Goal: Task Accomplishment & Management: Manage account settings

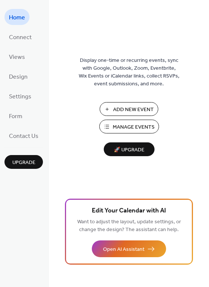
click at [116, 125] on span "Manage Events" at bounding box center [133, 127] width 42 height 8
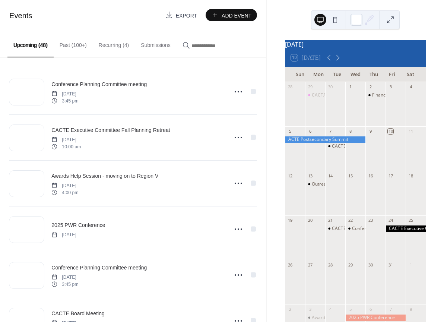
click at [109, 43] on button "Recurring (4)" at bounding box center [114, 43] width 42 height 26
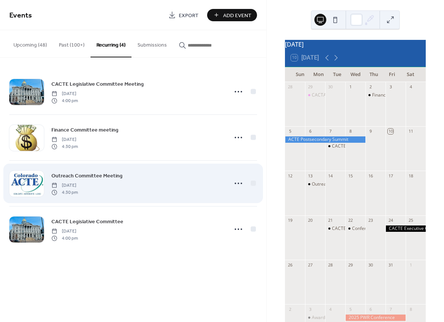
click at [76, 176] on span "Outreach Committee Meeting" at bounding box center [86, 176] width 71 height 8
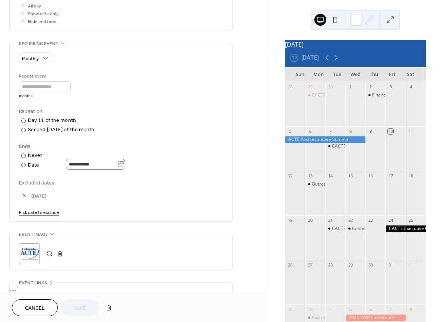
scroll to position [297, 0]
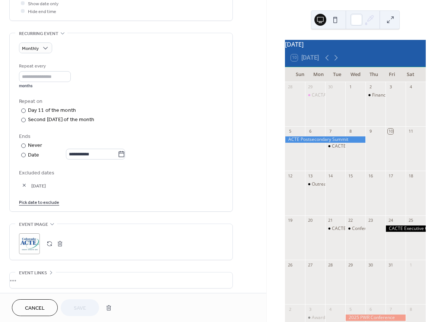
click at [31, 206] on link "Pick date to exclude" at bounding box center [39, 202] width 40 height 8
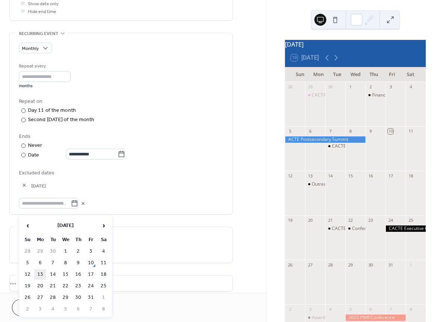
click at [40, 273] on td "13" at bounding box center [40, 274] width 12 height 11
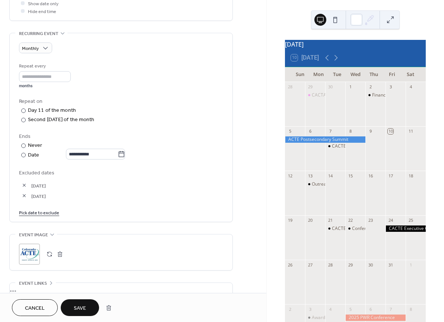
click at [79, 309] on span "Save" at bounding box center [80, 308] width 12 height 8
